Goal: Find specific page/section

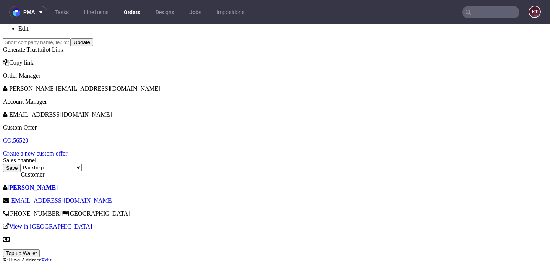
scroll to position [237, 0]
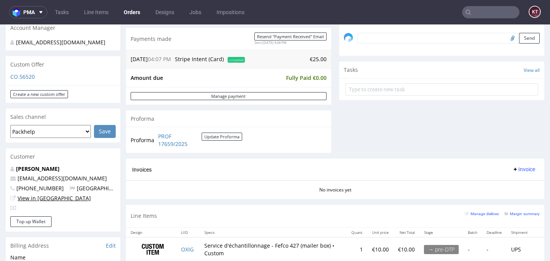
click at [51, 199] on link "View in [GEOGRAPHIC_DATA]" at bounding box center [54, 197] width 73 height 7
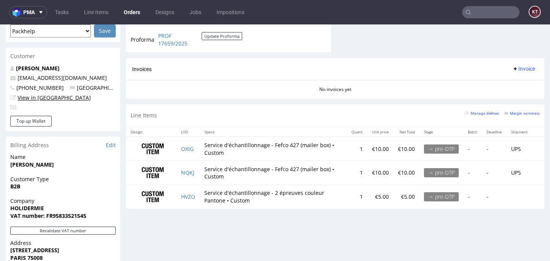
scroll to position [334, 0]
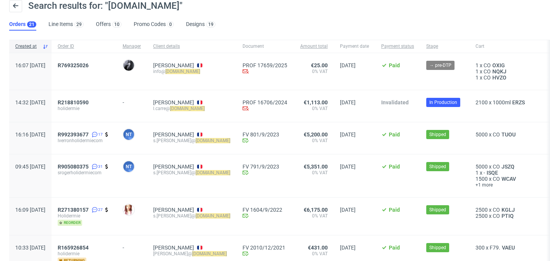
scroll to position [31, 0]
click at [89, 102] on span "R218810590" at bounding box center [73, 102] width 31 height 6
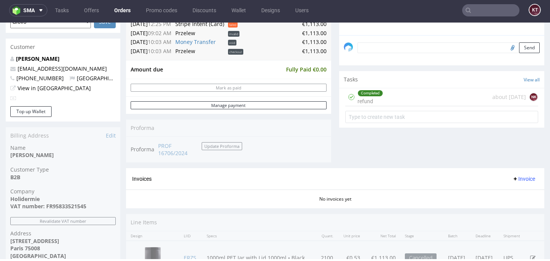
scroll to position [241, 0]
type input "[DOMAIN_NAME]"
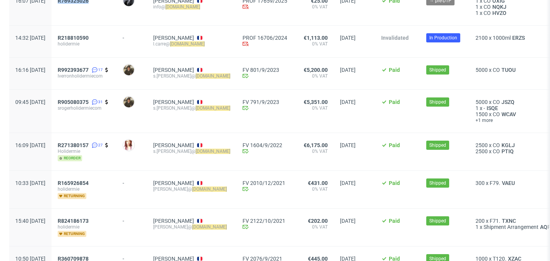
scroll to position [99, 0]
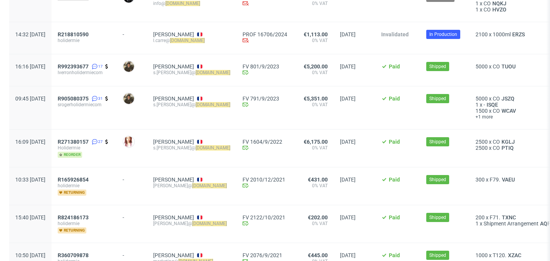
drag, startPoint x: 99, startPoint y: 96, endPoint x: 443, endPoint y: 2, distance: 356.3
